Goal: Task Accomplishment & Management: Manage account settings

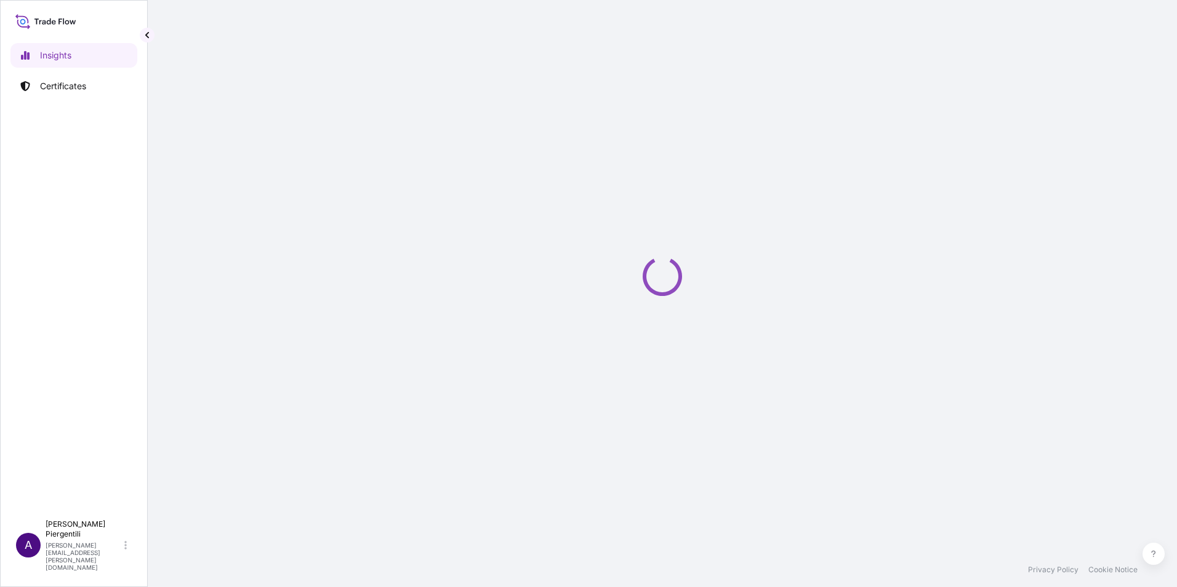
select select "2025"
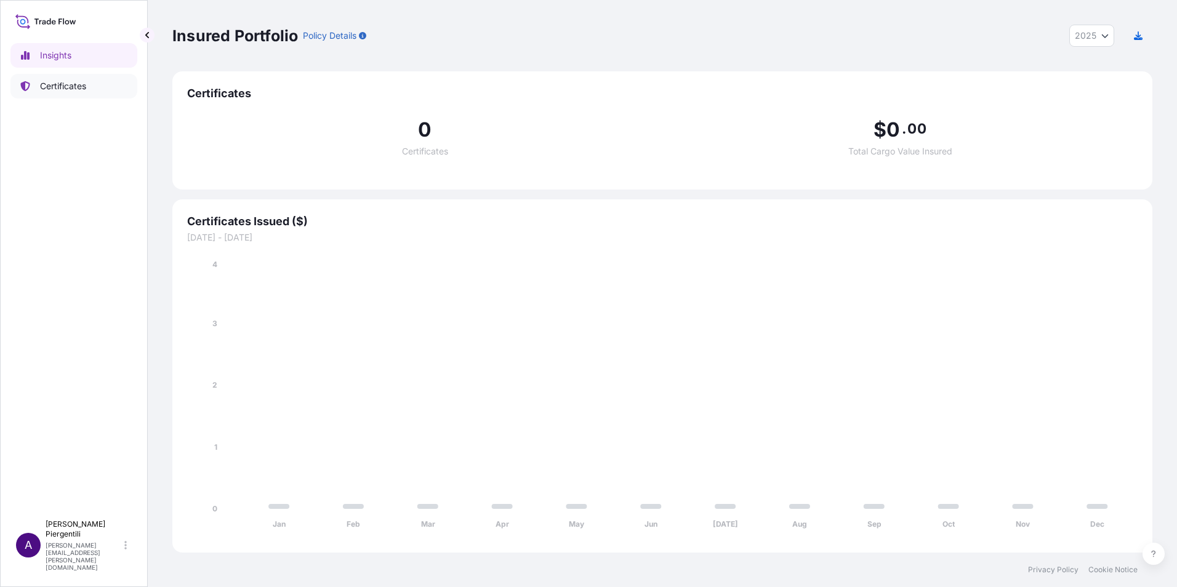
click at [71, 86] on p "Certificates" at bounding box center [63, 86] width 46 height 12
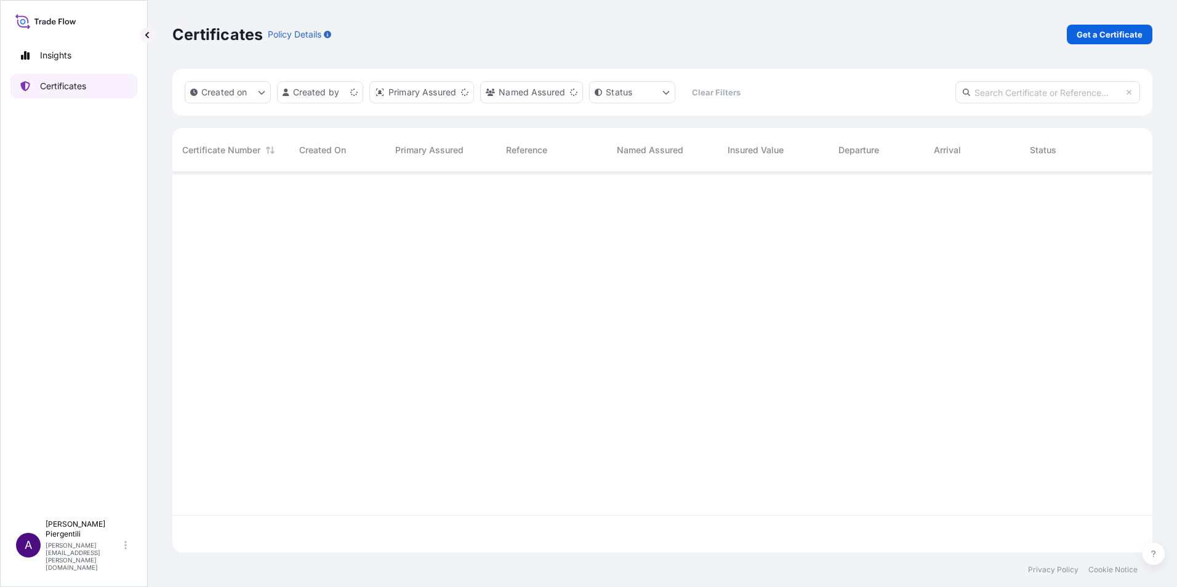
scroll to position [378, 971]
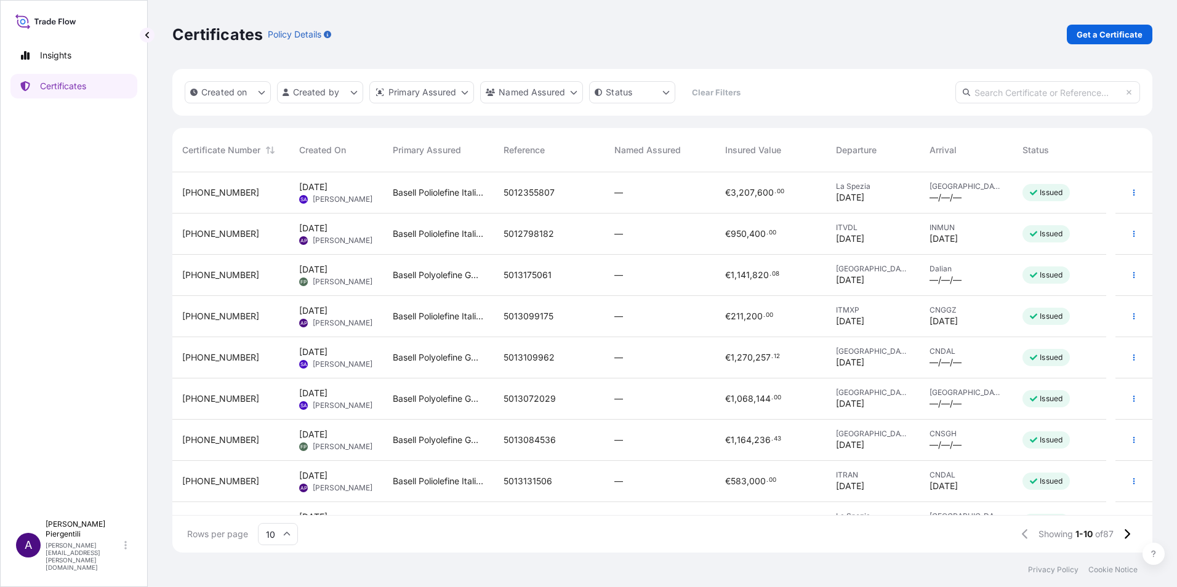
click at [541, 190] on span "5012355807" at bounding box center [529, 193] width 51 height 12
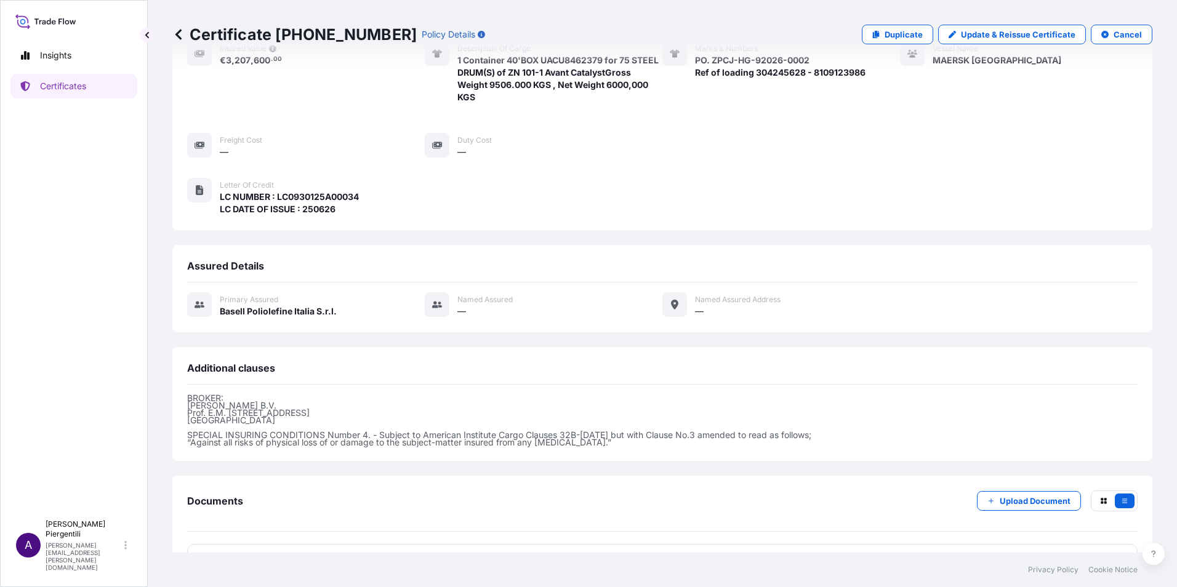
scroll to position [223, 0]
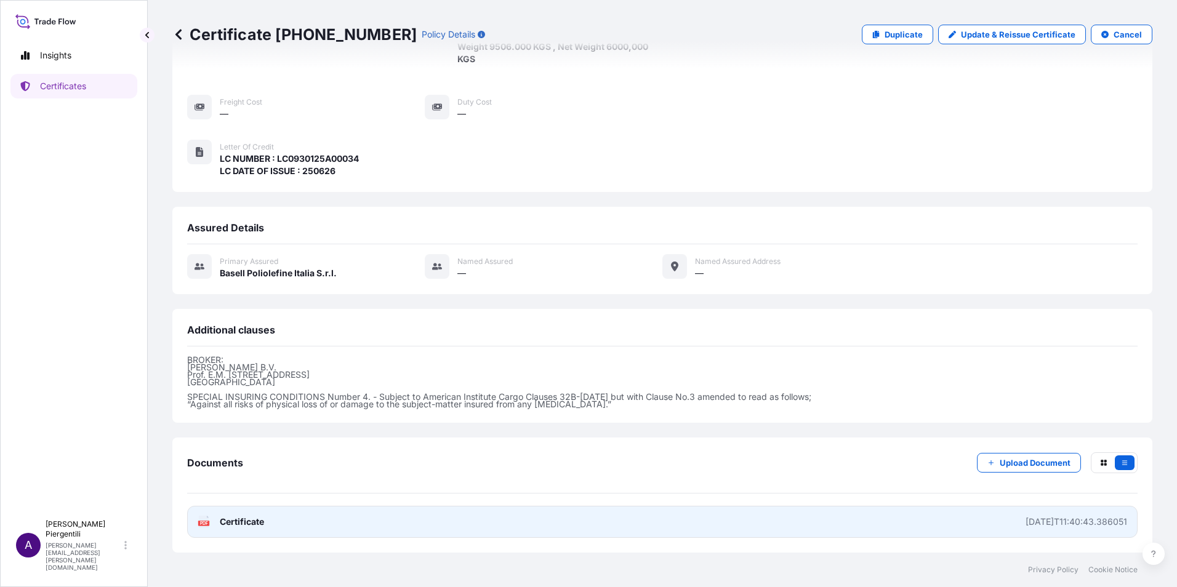
click at [219, 524] on div "PDF Certificate" at bounding box center [231, 522] width 66 height 12
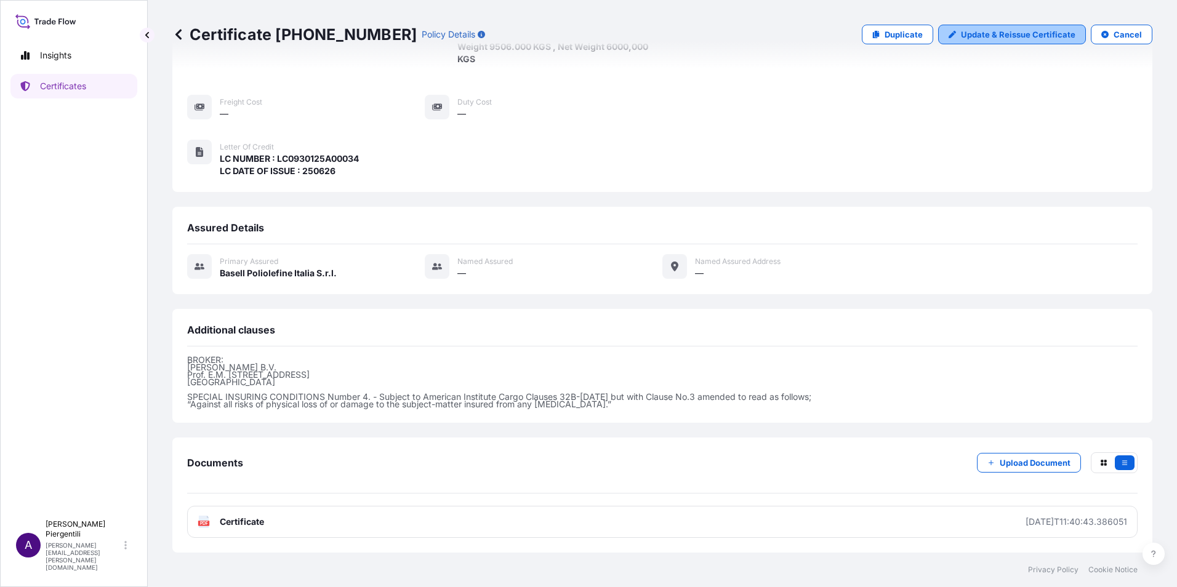
click at [1044, 32] on p "Update & Reissue Certificate" at bounding box center [1018, 34] width 115 height 12
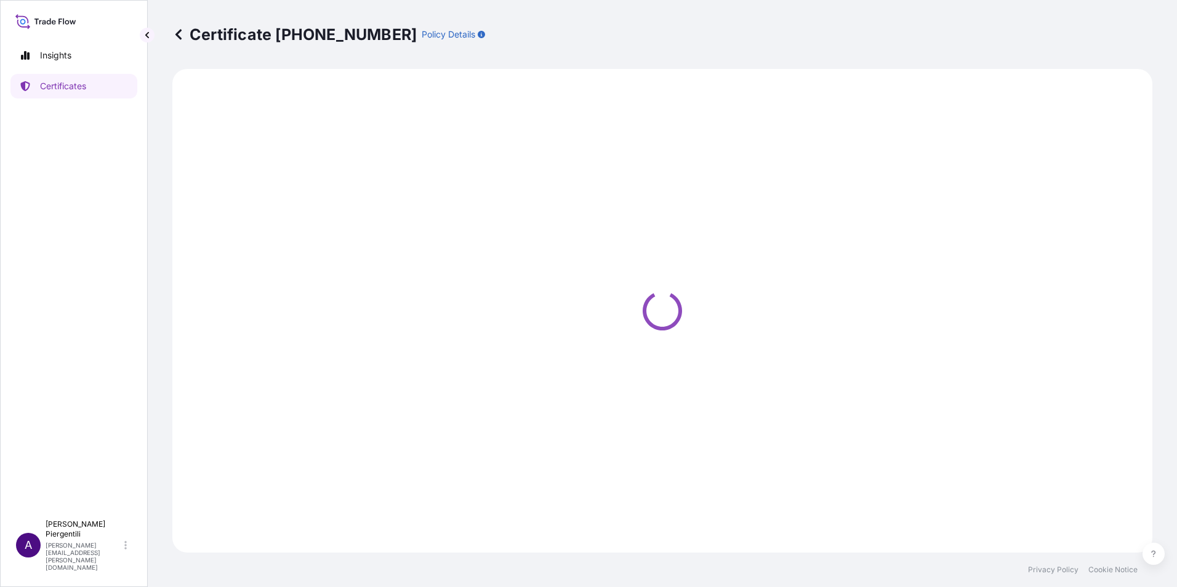
select select "Sea"
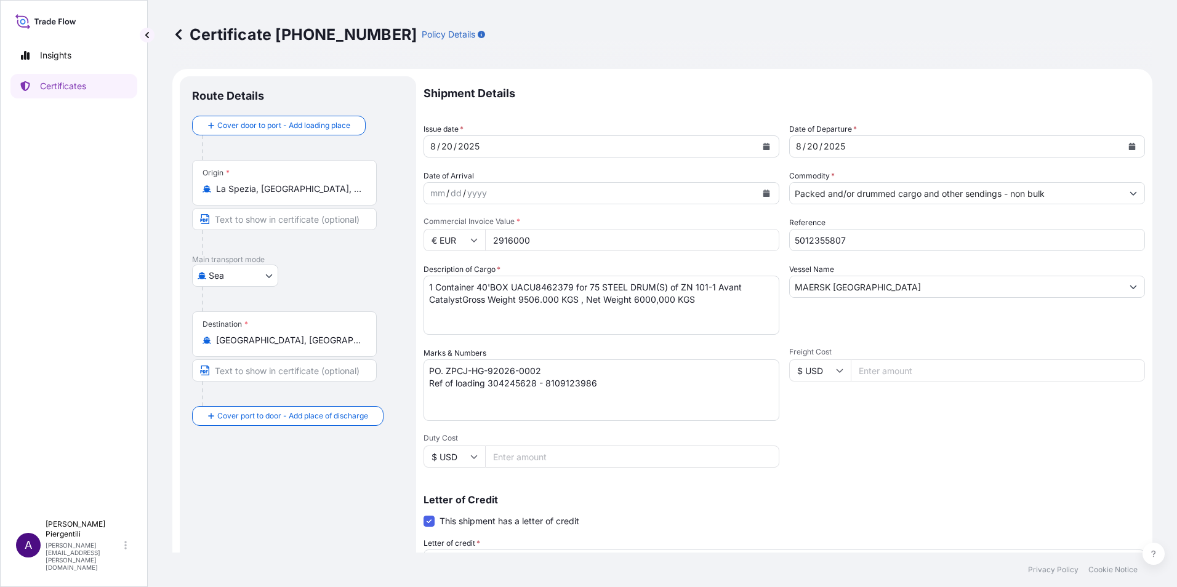
select select "32017"
click at [618, 380] on textarea "PO. ZPCJ-HG-92026-0002 Ref of loading 304245628 - 8109123986" at bounding box center [602, 391] width 356 height 62
paste textarea "COVERING ALL RISKS AND WAR RISK TO THE CIF DESTINATION PORT ([GEOGRAPHIC_DATA],…"
type textarea "PO. ZPCJ-HG-92026-0002 Ref of loading 304245628 - 8109123986 COVERING ALL RISKS…"
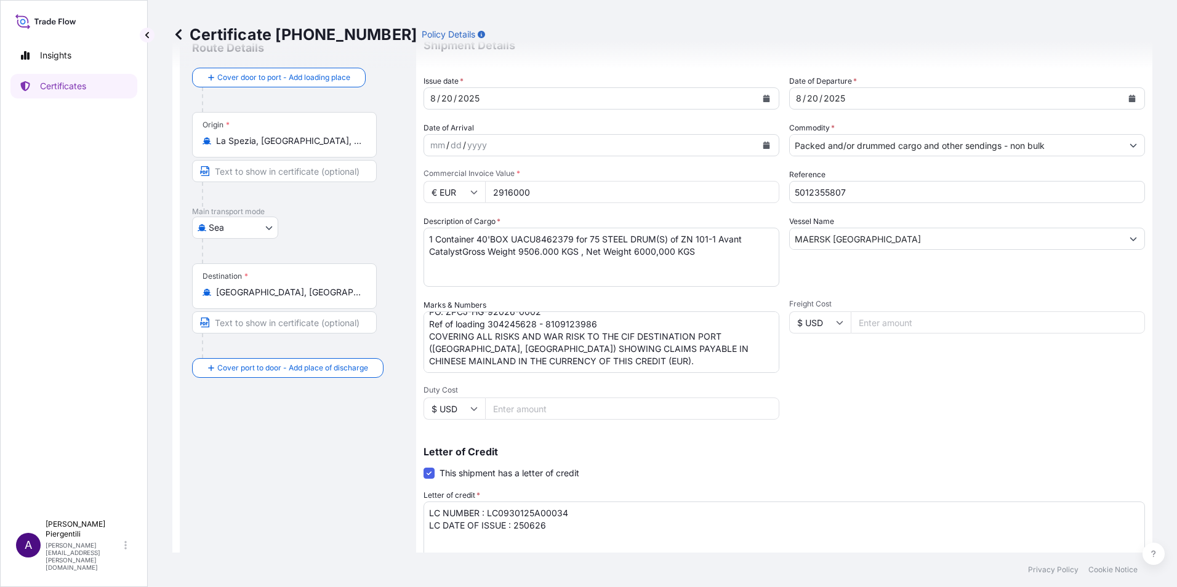
scroll to position [123, 0]
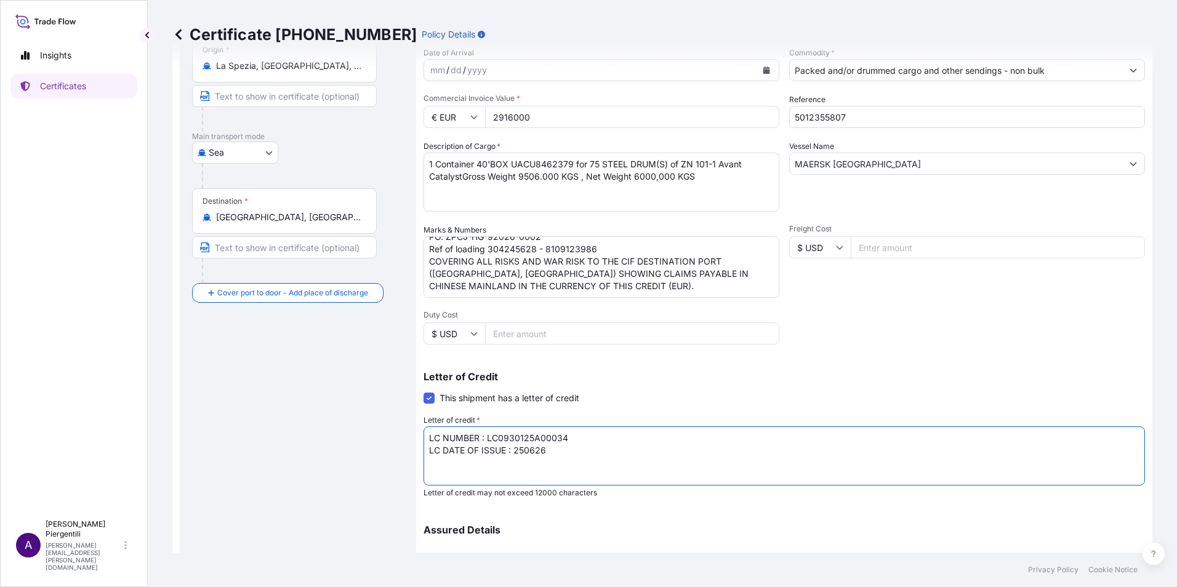
click at [561, 451] on textarea "LC NUMBER : LC0930125A00034 LC DATE OF ISSUE : 250626" at bounding box center [785, 456] width 722 height 59
paste textarea "COVERING ALL RISKS AND WAR RISK TO THE CIF DESTINATION PORT ([GEOGRAPHIC_DATA],…"
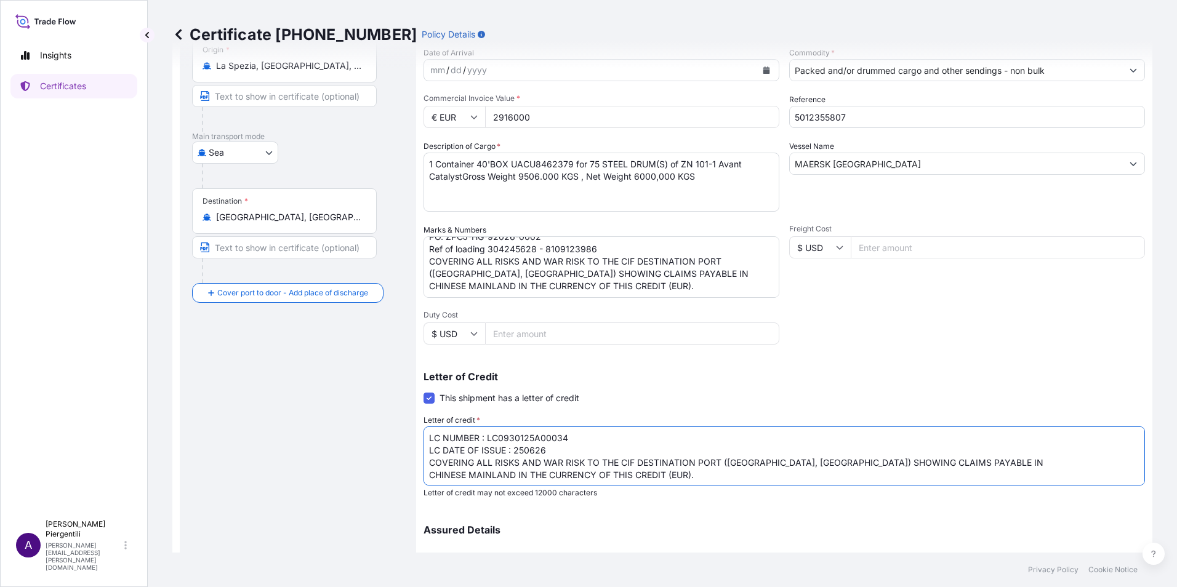
scroll to position [7, 0]
type textarea "LC NUMBER : LC0930125A00034 LC DATE OF ISSUE : 250626 COVERING ALL RISKS AND WA…"
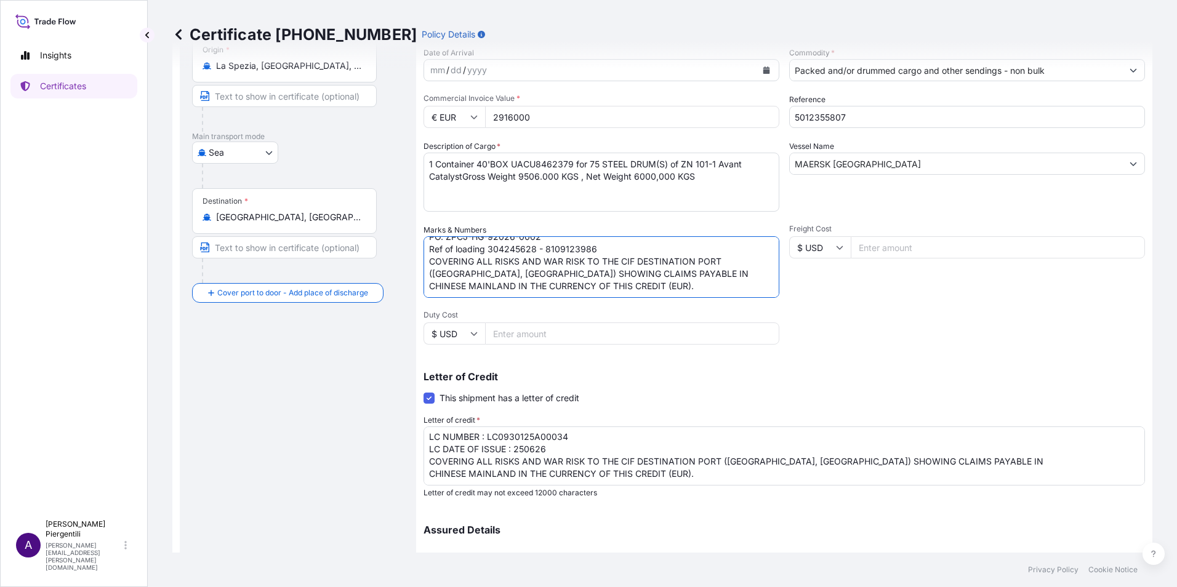
drag, startPoint x: 428, startPoint y: 256, endPoint x: 706, endPoint y: 280, distance: 279.4
click at [706, 280] on textarea "PO. ZPCJ-HG-92026-0002 Ref of loading 304245628 - 8109123986" at bounding box center [602, 267] width 356 height 62
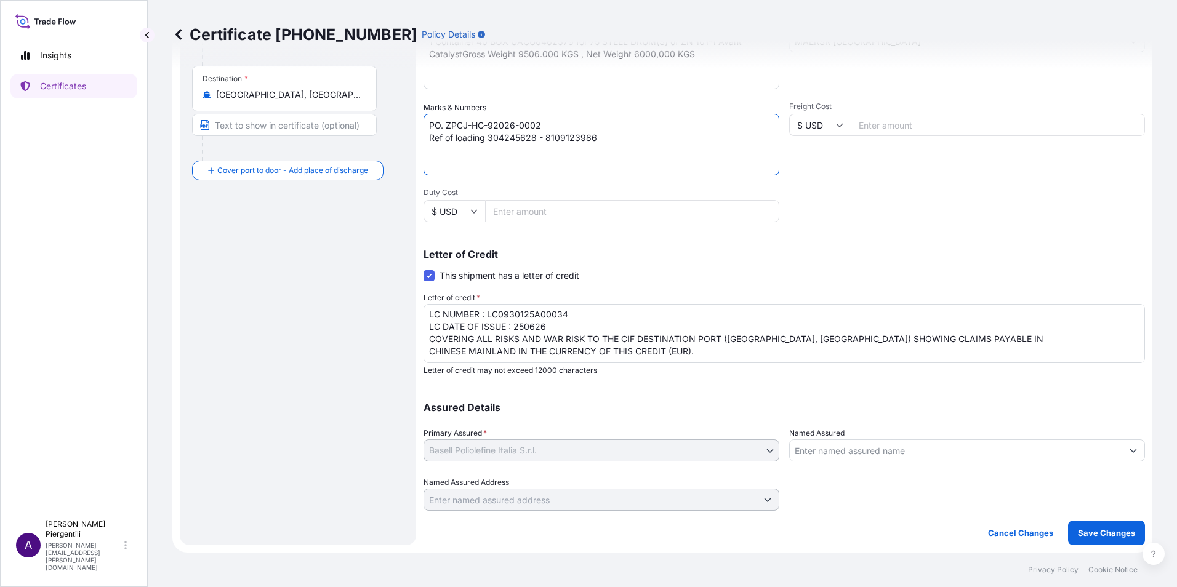
scroll to position [14, 0]
type textarea "PO. ZPCJ-HG-92026-0002 Ref of loading 304245628 - 8109123986"
click at [1096, 529] on p "Save Changes" at bounding box center [1106, 533] width 57 height 12
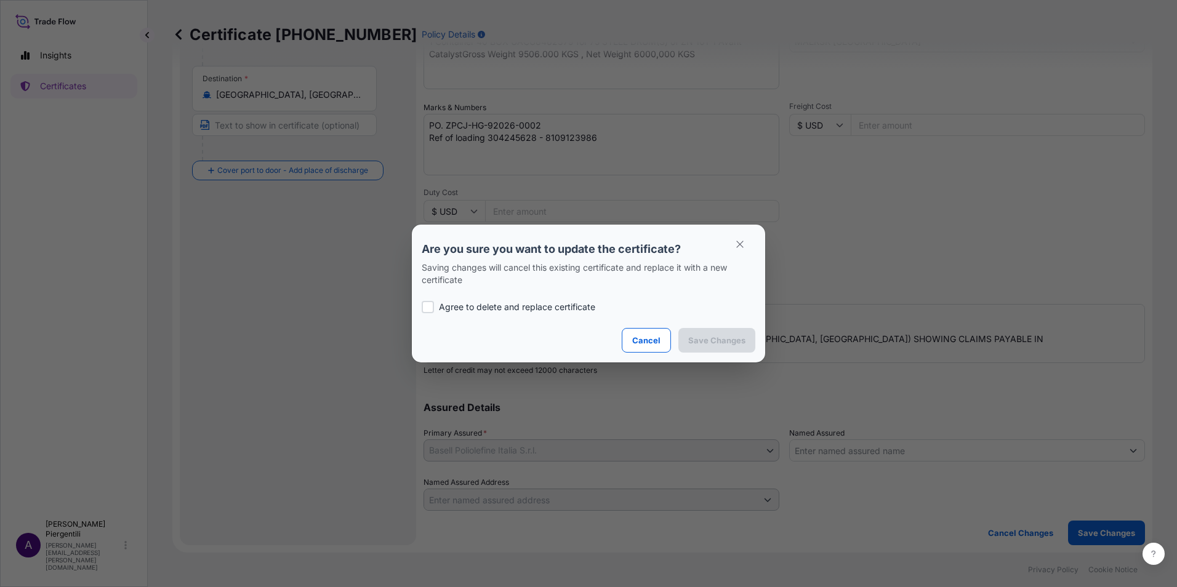
click at [428, 310] on div at bounding box center [428, 307] width 12 height 12
checkbox input "true"
click at [713, 335] on p "Save Changes" at bounding box center [716, 340] width 57 height 12
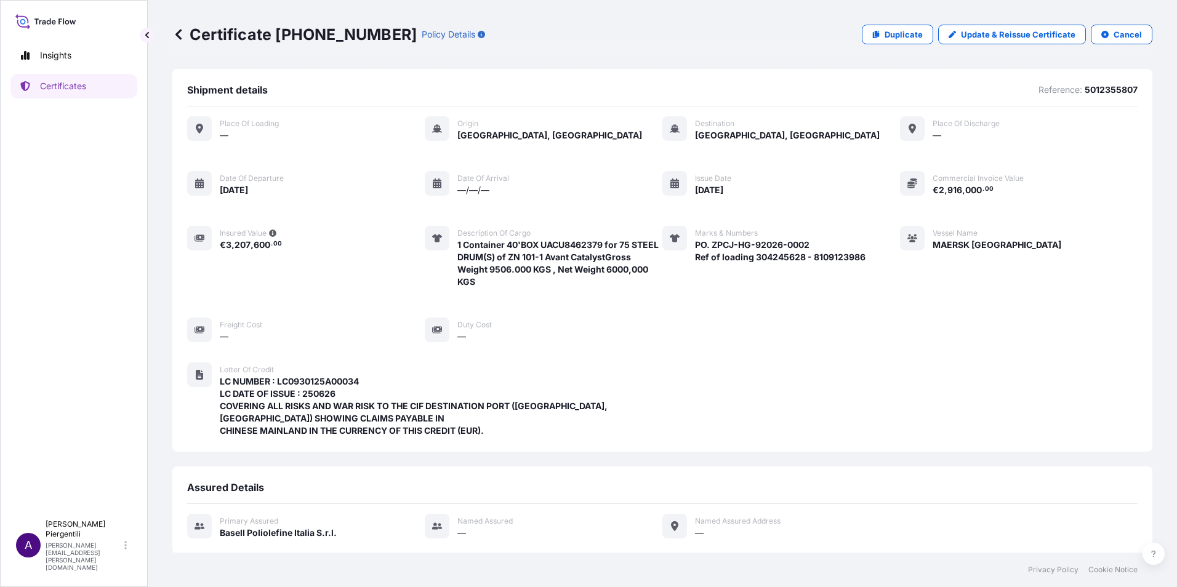
scroll to position [260, 0]
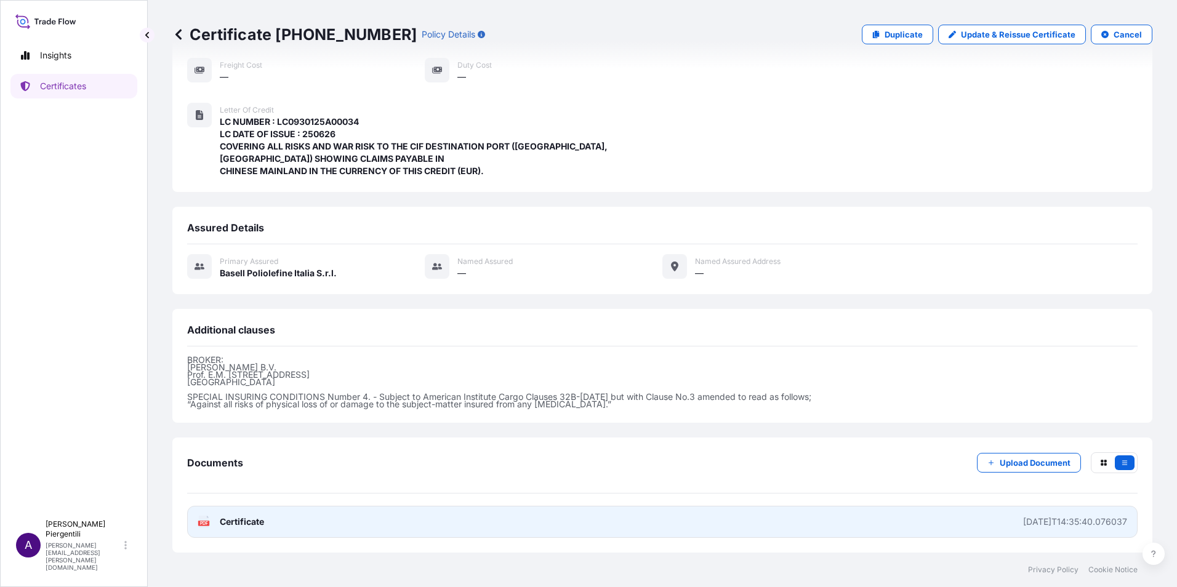
click at [227, 522] on span "Certificate" at bounding box center [242, 522] width 44 height 12
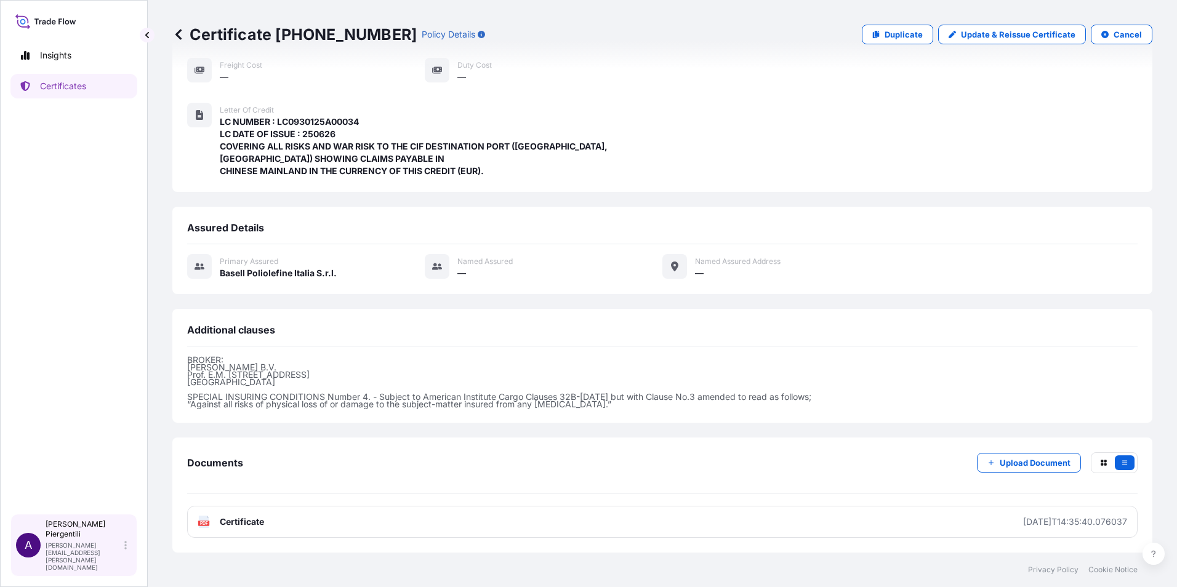
click at [84, 560] on div "[PERSON_NAME] [PERSON_NAME][EMAIL_ADDRESS][PERSON_NAME][DOMAIN_NAME]" at bounding box center [89, 546] width 86 height 52
